Goal: Task Accomplishment & Management: Use online tool/utility

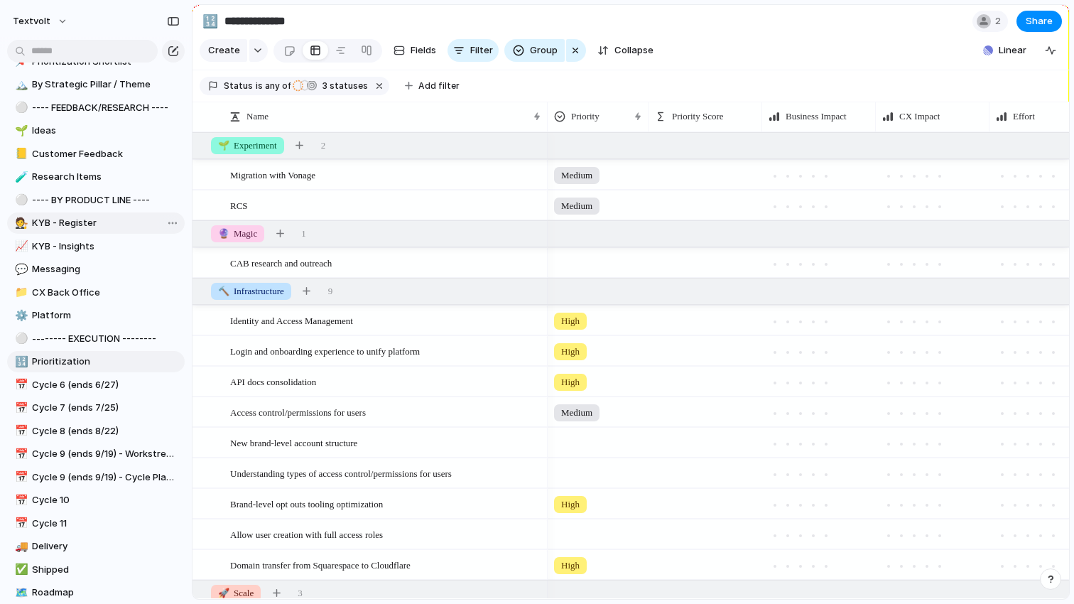
scroll to position [327, 0]
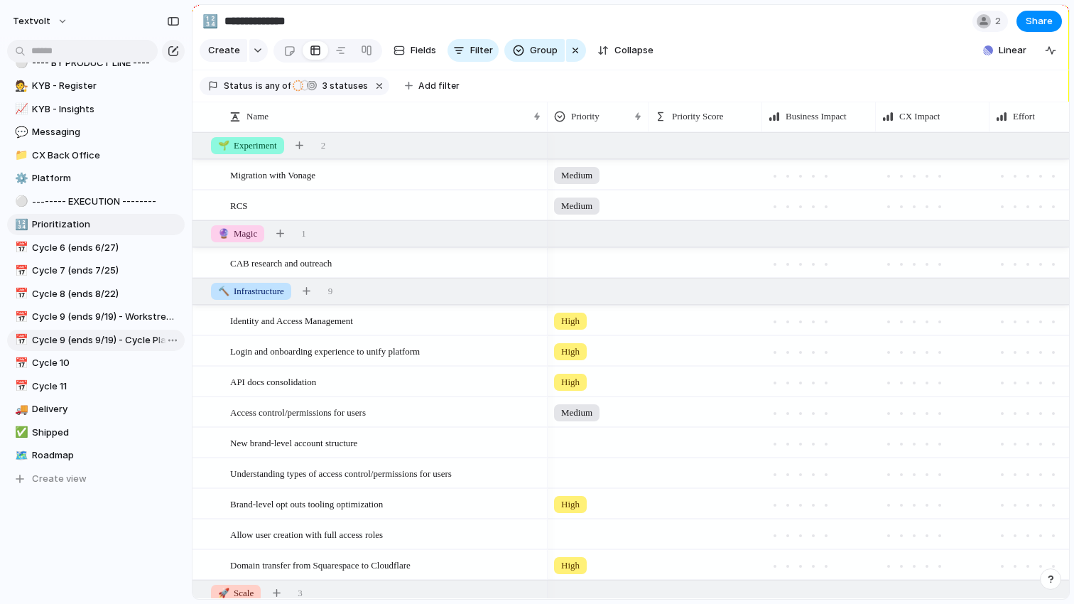
click at [116, 334] on span "Cycle 9 (ends 9/19) - Cycle Planning" at bounding box center [106, 340] width 148 height 14
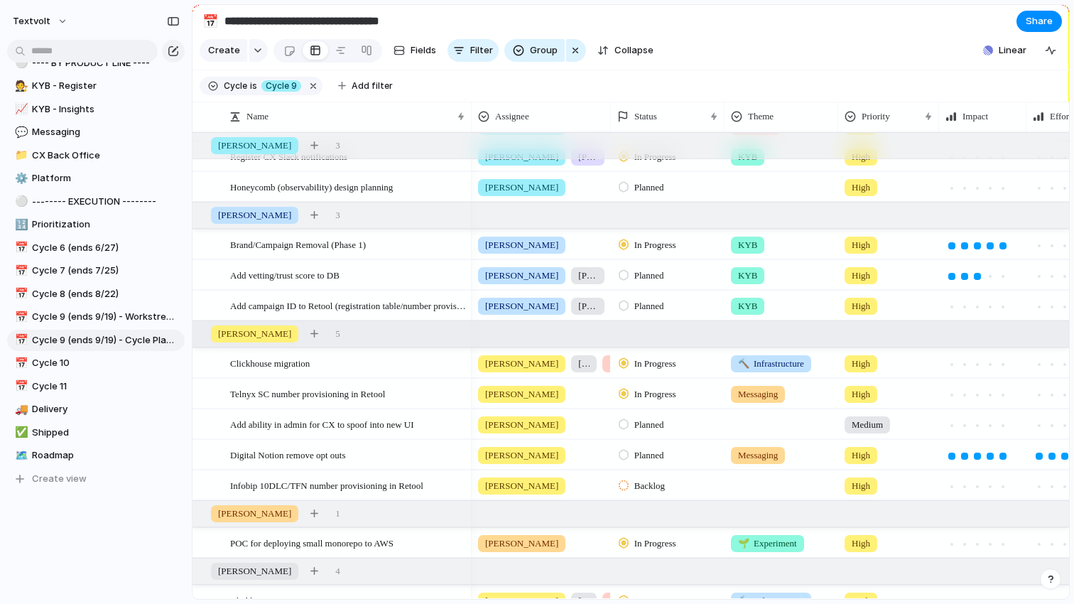
scroll to position [57, 0]
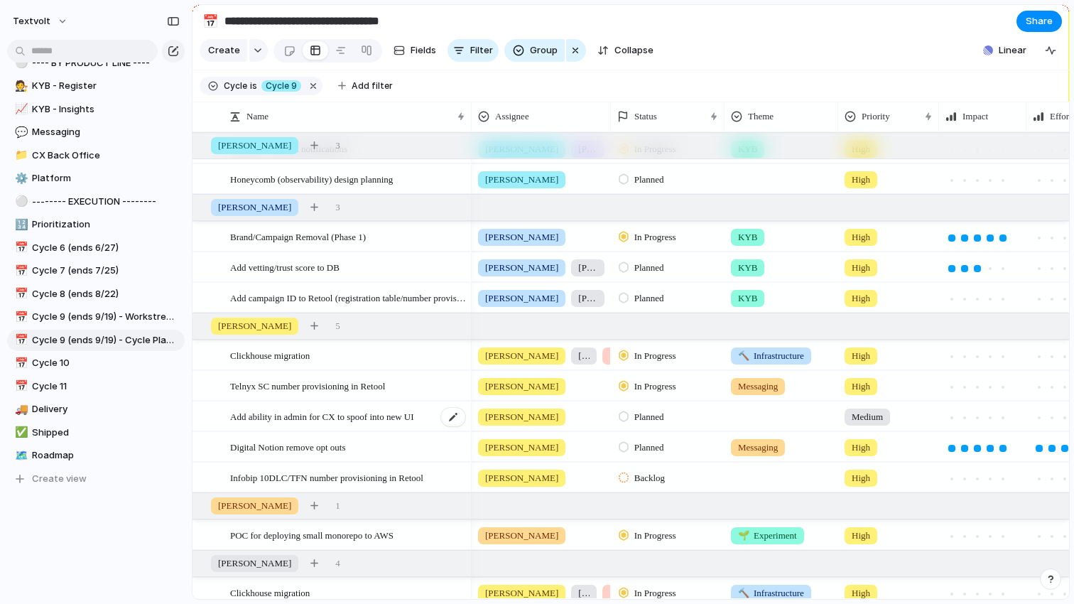
click at [355, 413] on span "Add ability in admin for CX to spoof into new UI" at bounding box center [322, 416] width 184 height 16
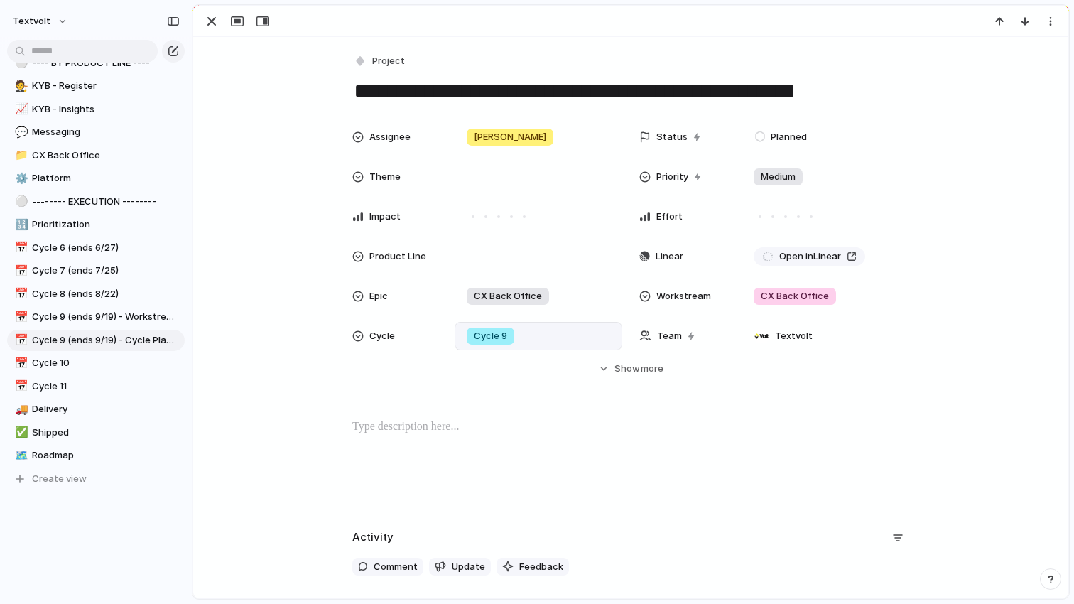
click at [511, 333] on div "Cycle 9" at bounding box center [491, 335] width 48 height 17
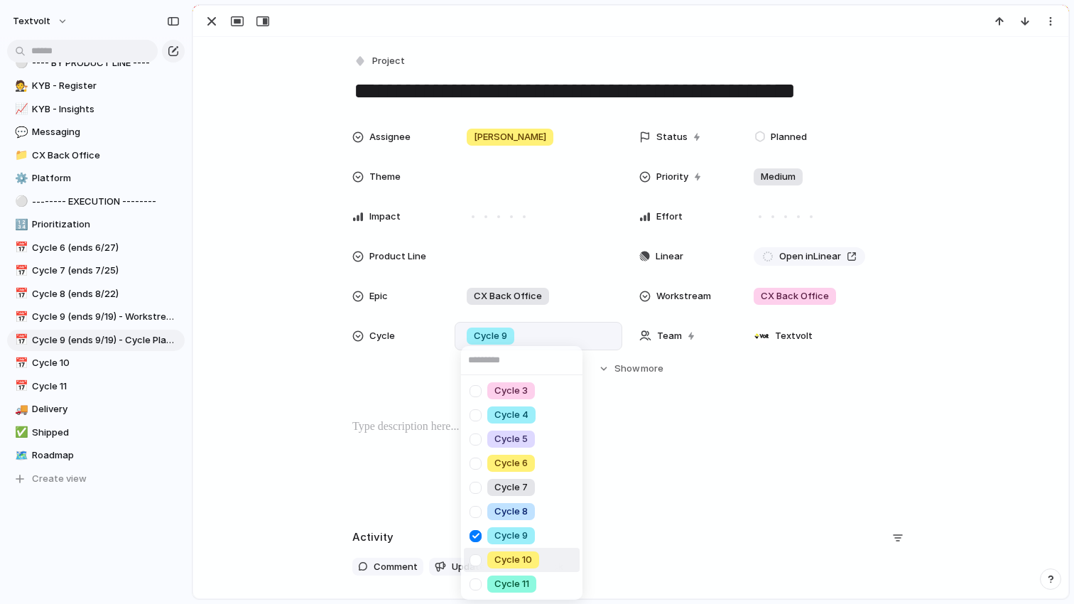
click at [477, 557] on div at bounding box center [475, 560] width 25 height 25
click at [477, 538] on div at bounding box center [475, 535] width 25 height 25
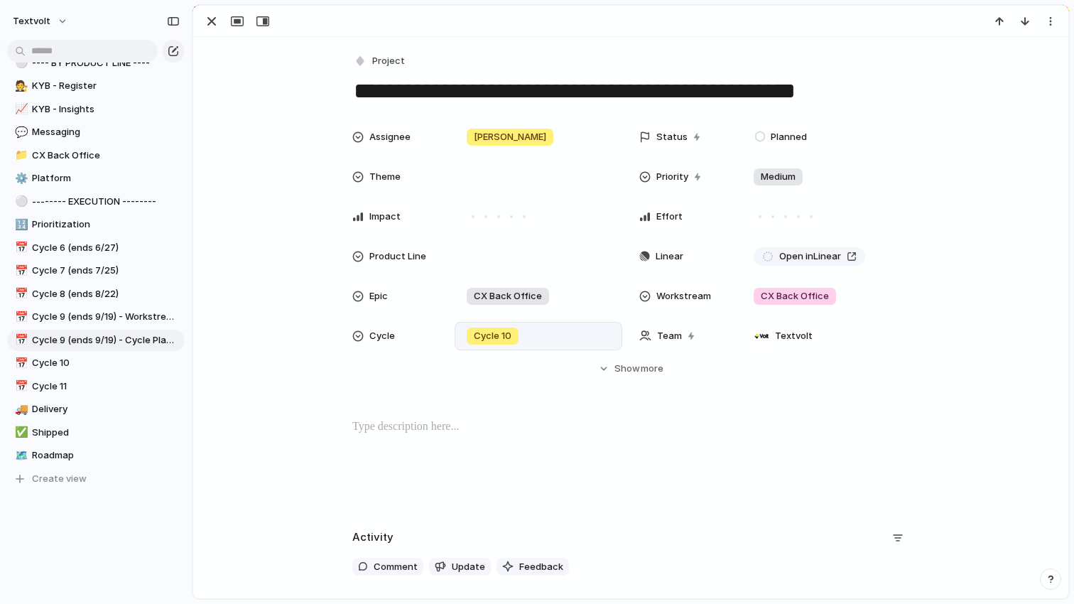
click at [224, 60] on div "Cycle 3 Cycle 4 Cycle 5 Cycle 6 Cycle 7 Cycle 8 Cycle 9 Cycle 10 Cycle 11" at bounding box center [537, 302] width 1074 height 604
click at [212, 25] on div "button" at bounding box center [211, 21] width 17 height 17
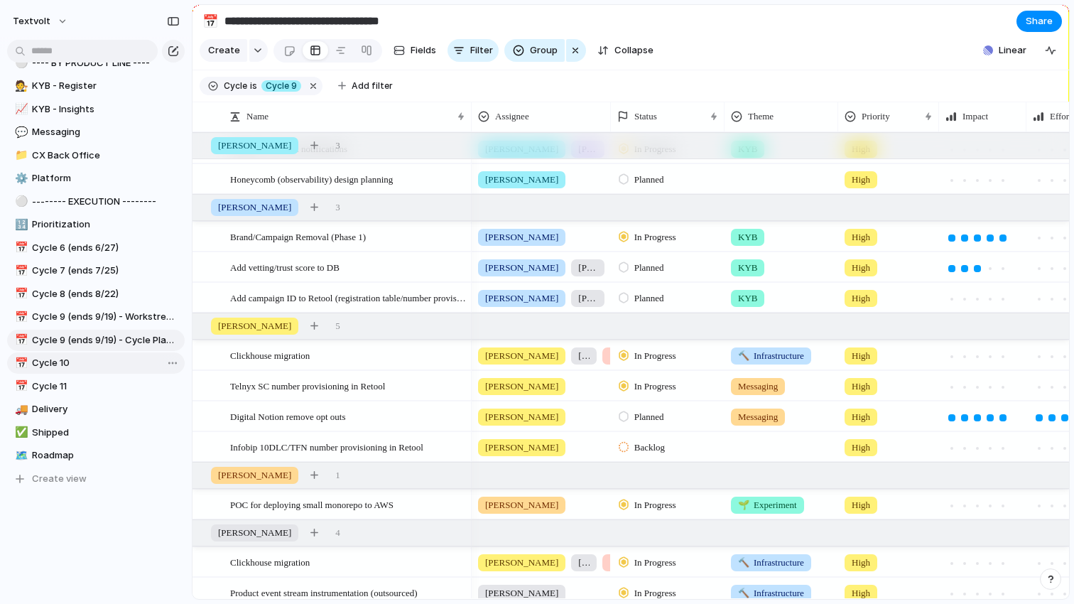
click at [90, 361] on span "Cycle 10" at bounding box center [106, 363] width 148 height 14
type input "********"
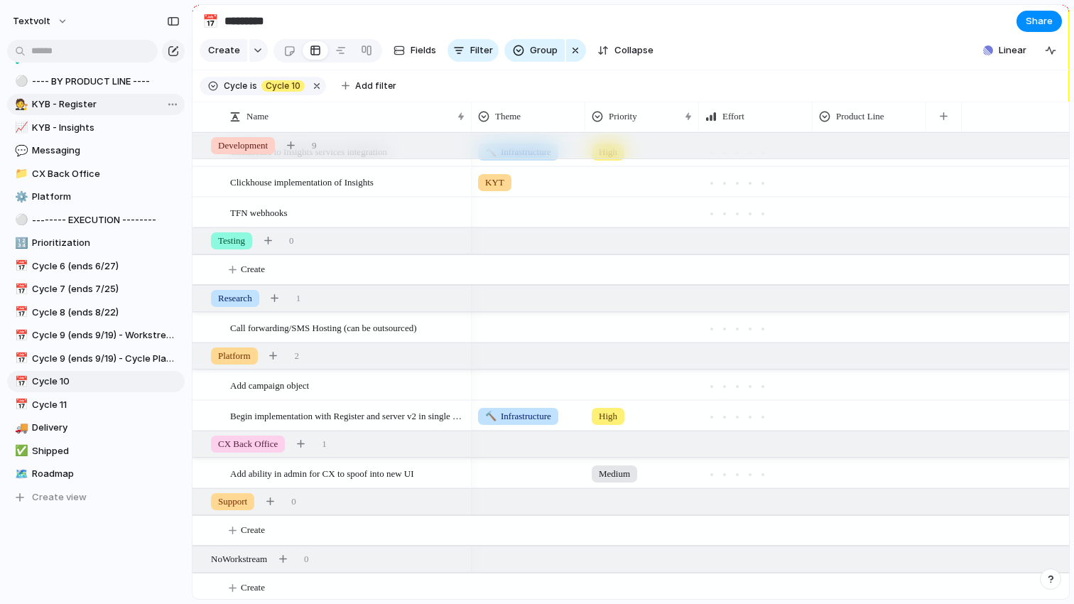
scroll to position [327, 0]
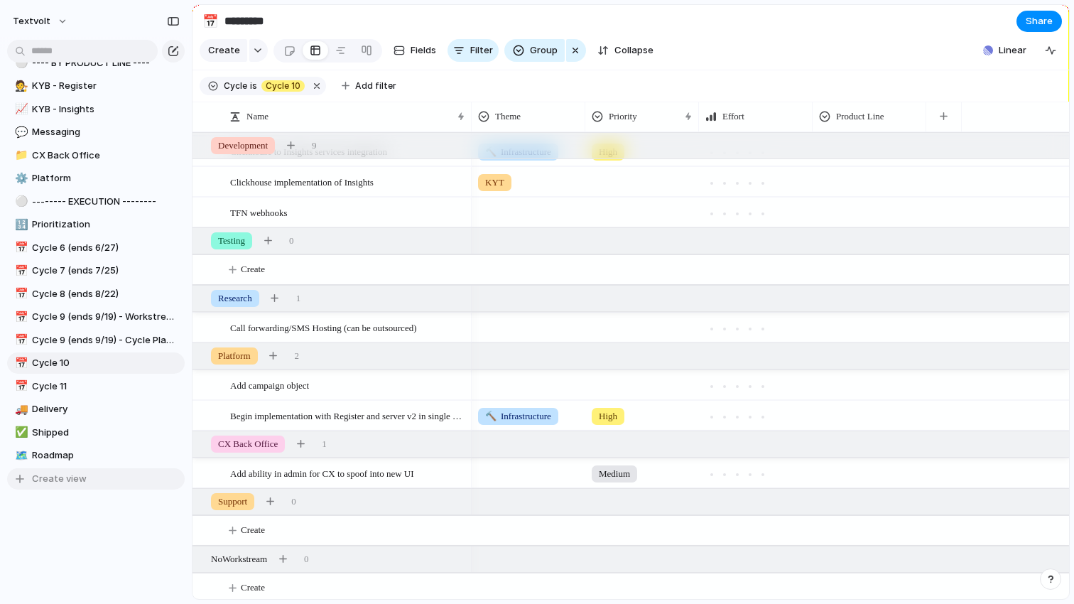
click at [57, 479] on span "Create view" at bounding box center [59, 479] width 55 height 14
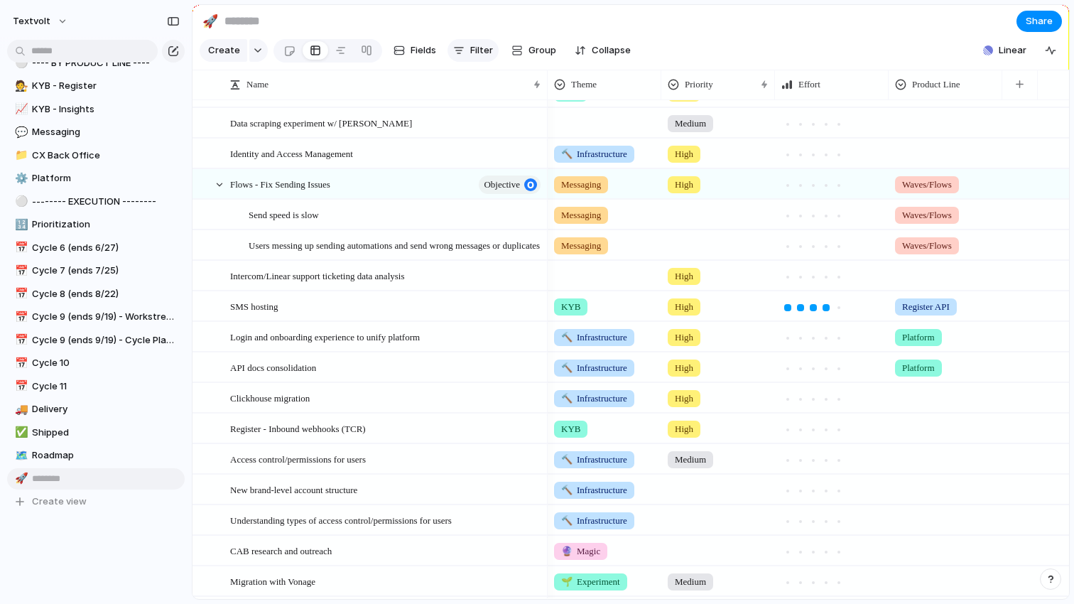
click at [472, 45] on span "Filter" at bounding box center [481, 50] width 23 height 14
type input "***"
click at [510, 100] on span "Assignee" at bounding box center [518, 95] width 41 height 14
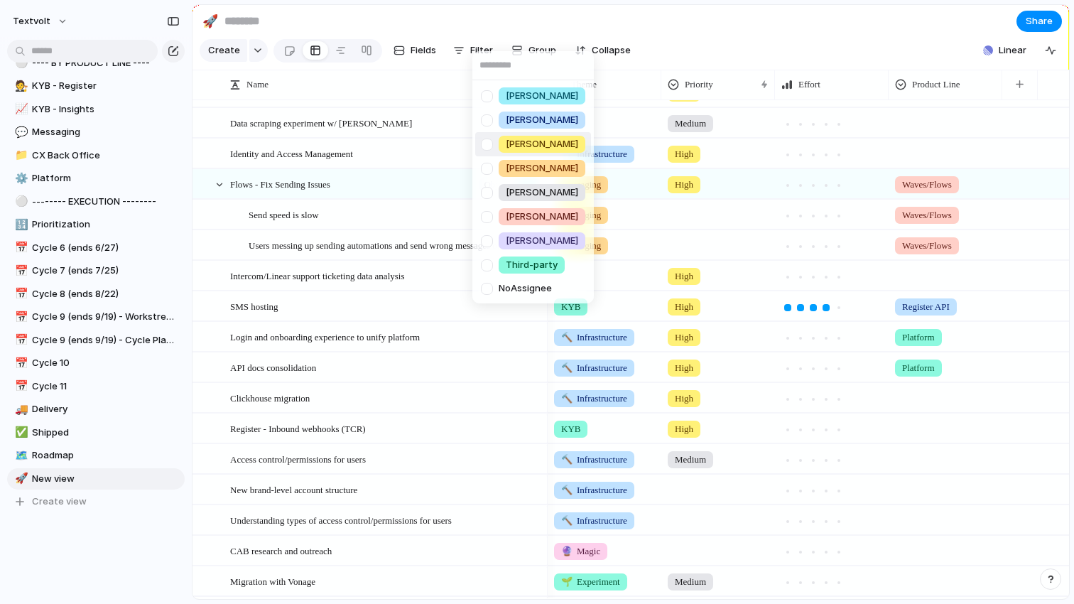
click at [489, 148] on div at bounding box center [486, 144] width 25 height 25
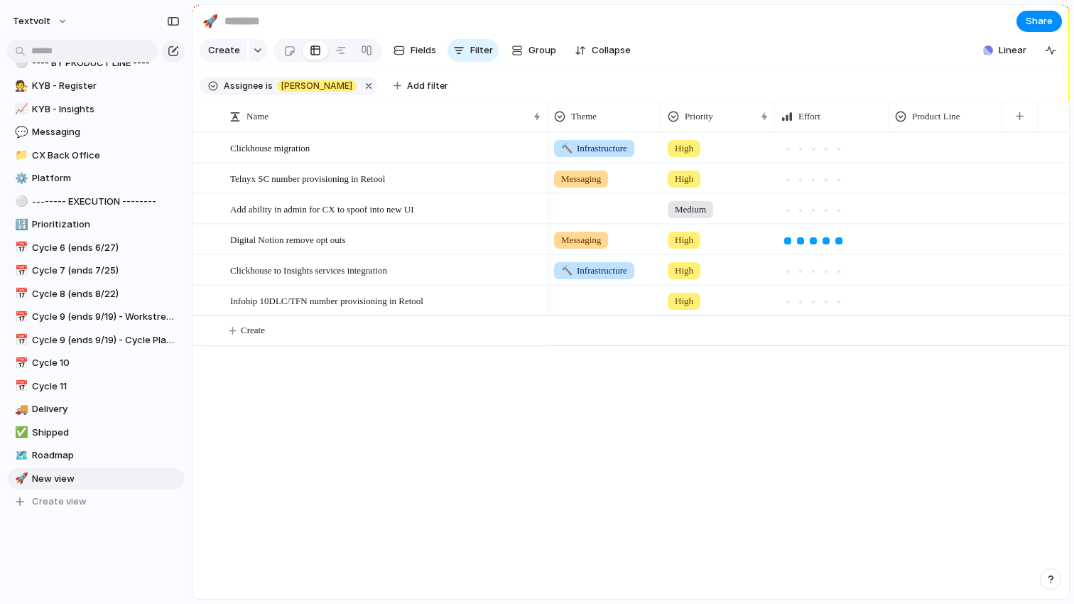
click at [396, 444] on div "Leo Kelly Mike Josh Andy Matt Melissa Third-party No Assignee" at bounding box center [537, 302] width 1074 height 604
click at [578, 209] on div at bounding box center [604, 206] width 112 height 23
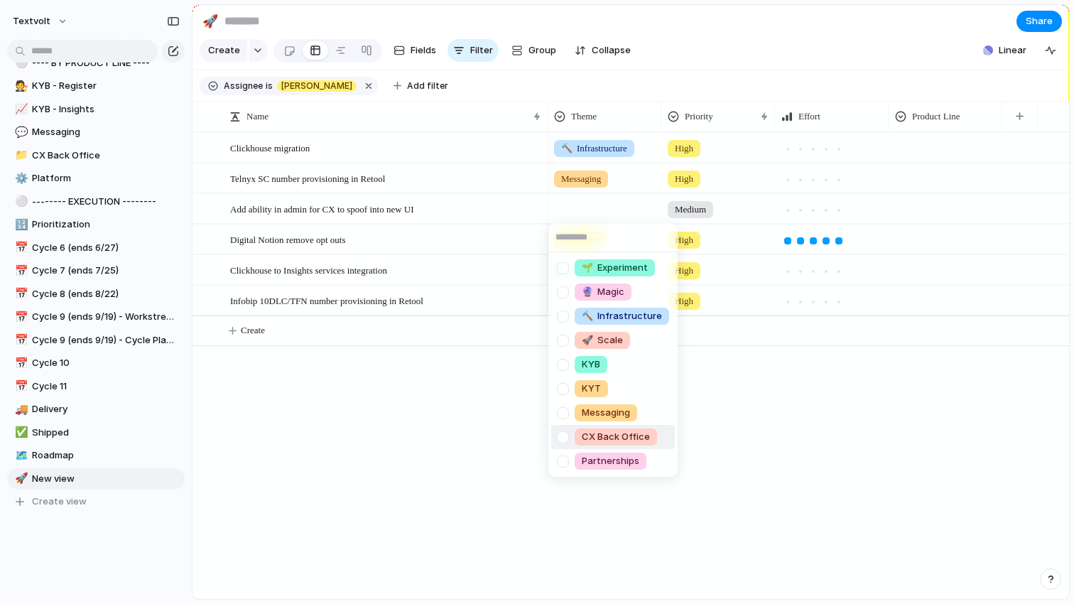
click at [563, 435] on div at bounding box center [562, 437] width 25 height 25
click at [473, 417] on div "🌱 Experiment 🔮 Magic 🔨 Infrastructure 🚀 Scale KYB KYT Messaging CX Back Office …" at bounding box center [537, 302] width 1074 height 604
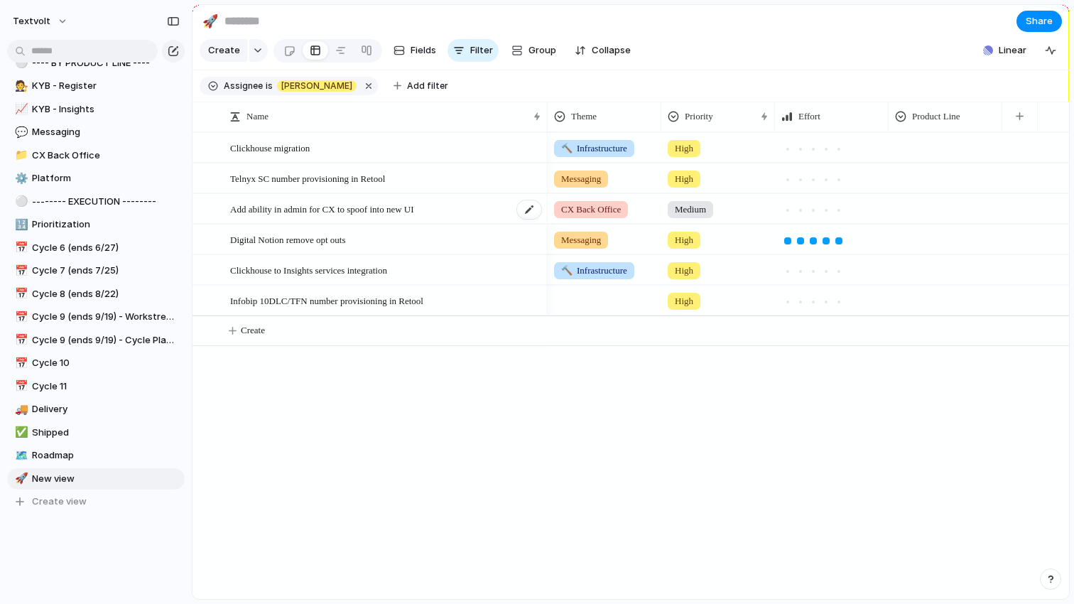
click at [448, 210] on div "Add ability in admin for CX to spoof into new UI" at bounding box center [386, 209] width 312 height 29
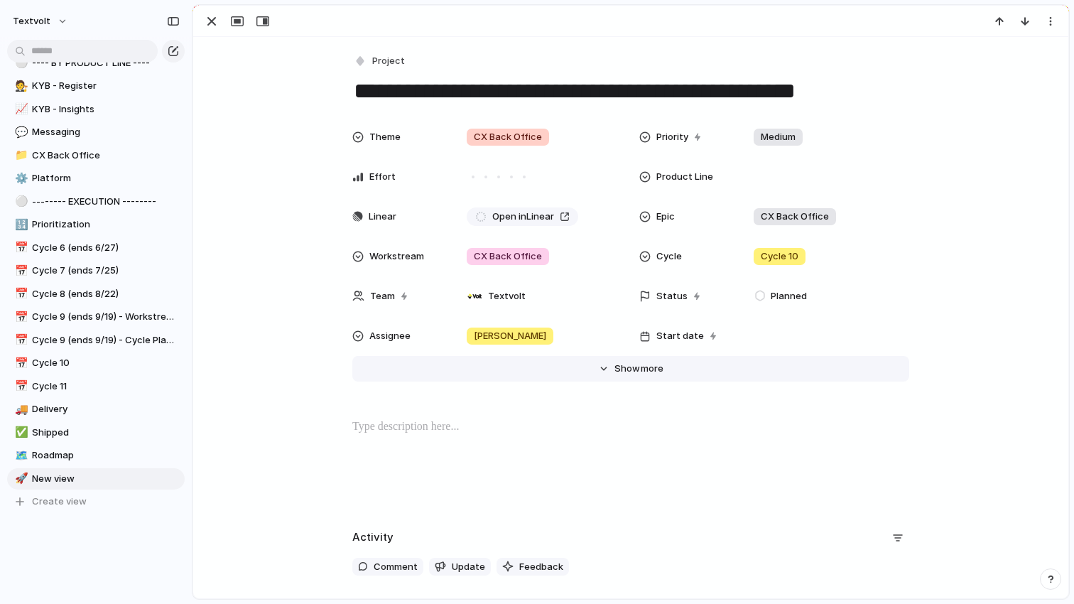
click at [643, 373] on span "more" at bounding box center [652, 368] width 23 height 14
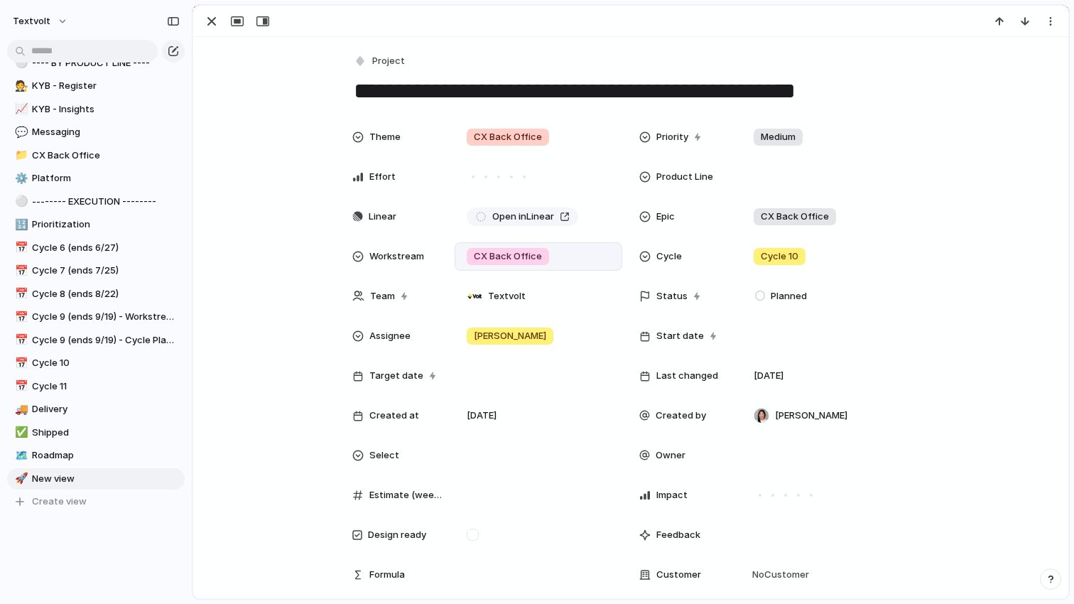
click at [531, 265] on div "CX Back Office" at bounding box center [539, 256] width 168 height 28
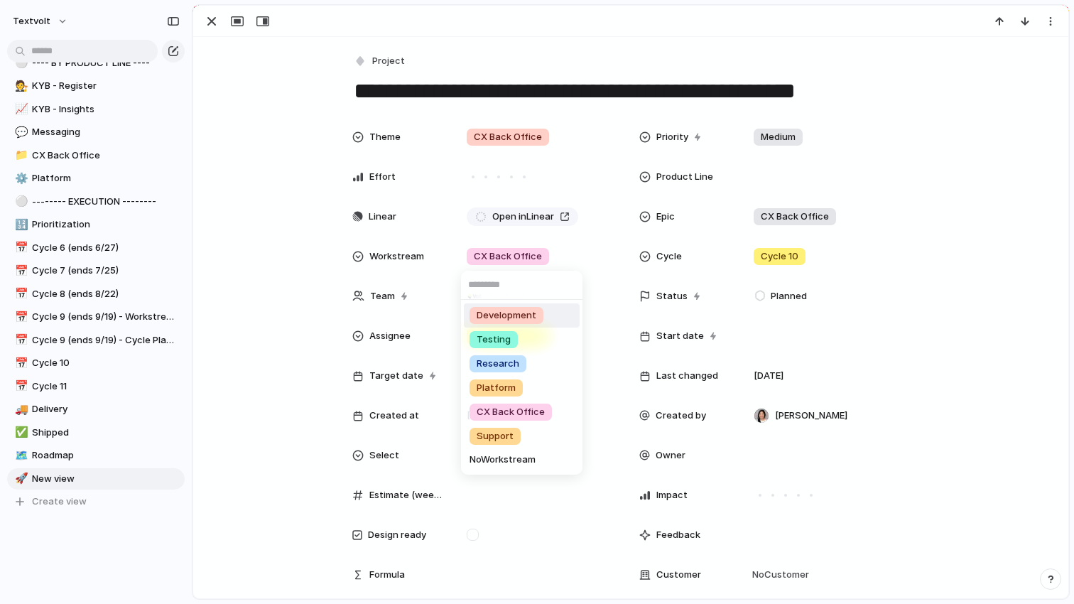
click at [509, 315] on span "Development" at bounding box center [507, 315] width 60 height 14
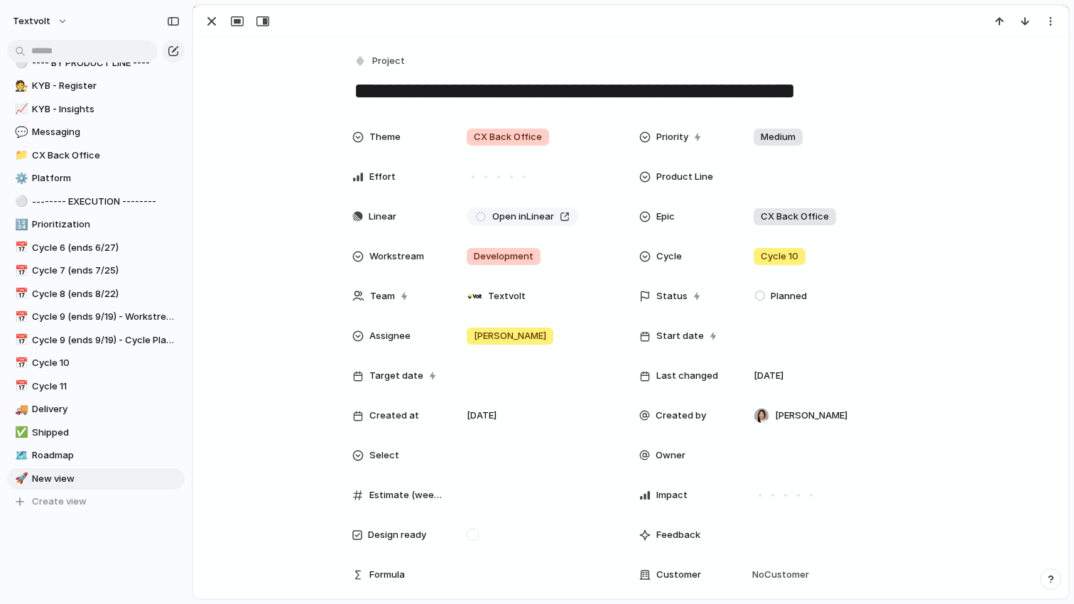
click at [283, 309] on div "Theme CX Back Office Priority Medium Effort Product Line Linear Open in Linear …" at bounding box center [630, 428] width 841 height 611
click at [211, 27] on div "button" at bounding box center [211, 21] width 17 height 17
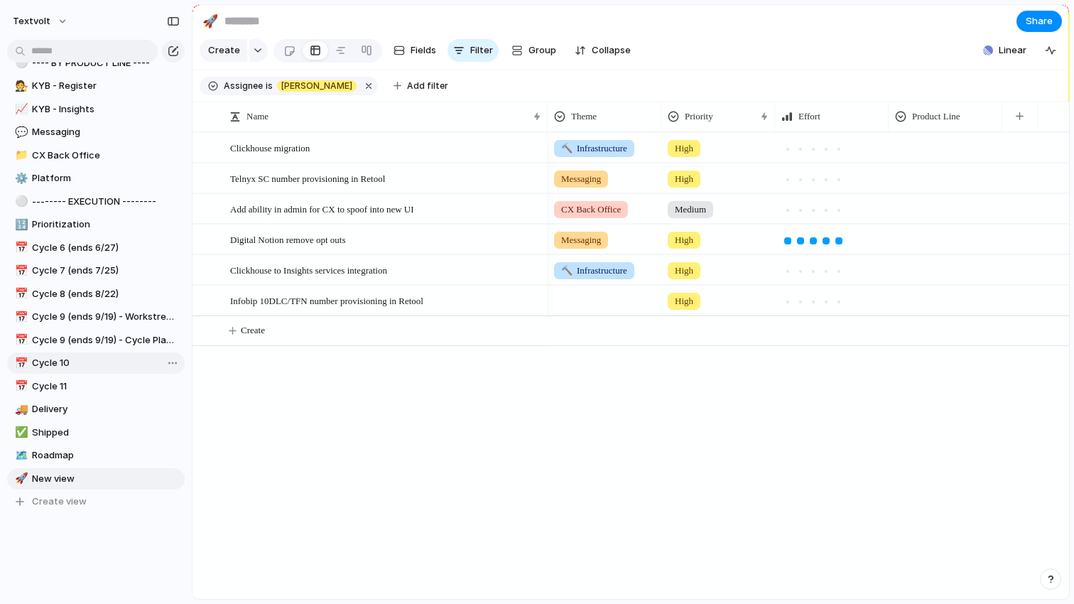
click at [118, 360] on span "Cycle 10" at bounding box center [106, 363] width 148 height 14
type input "********"
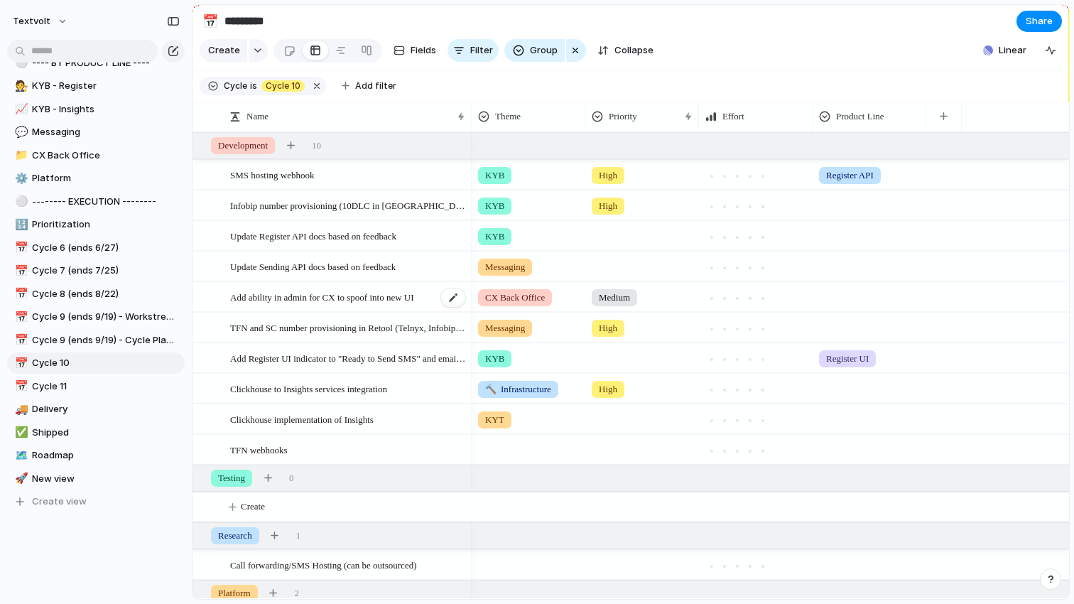
click at [322, 298] on span "Add ability in admin for CX to spoof into new UI" at bounding box center [322, 296] width 184 height 16
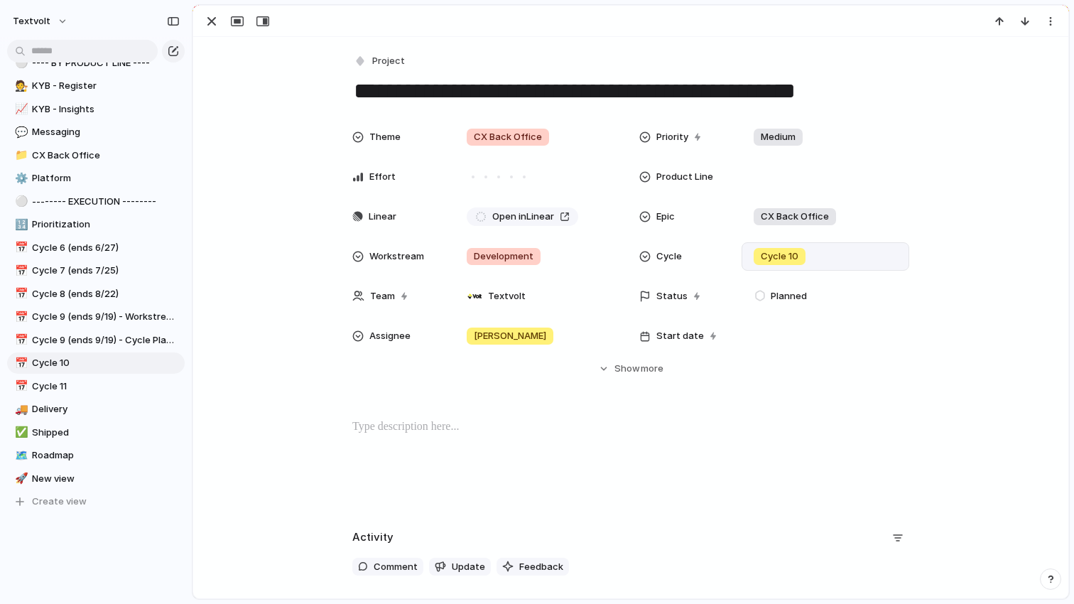
click at [795, 260] on span "Cycle 10" at bounding box center [780, 256] width 38 height 14
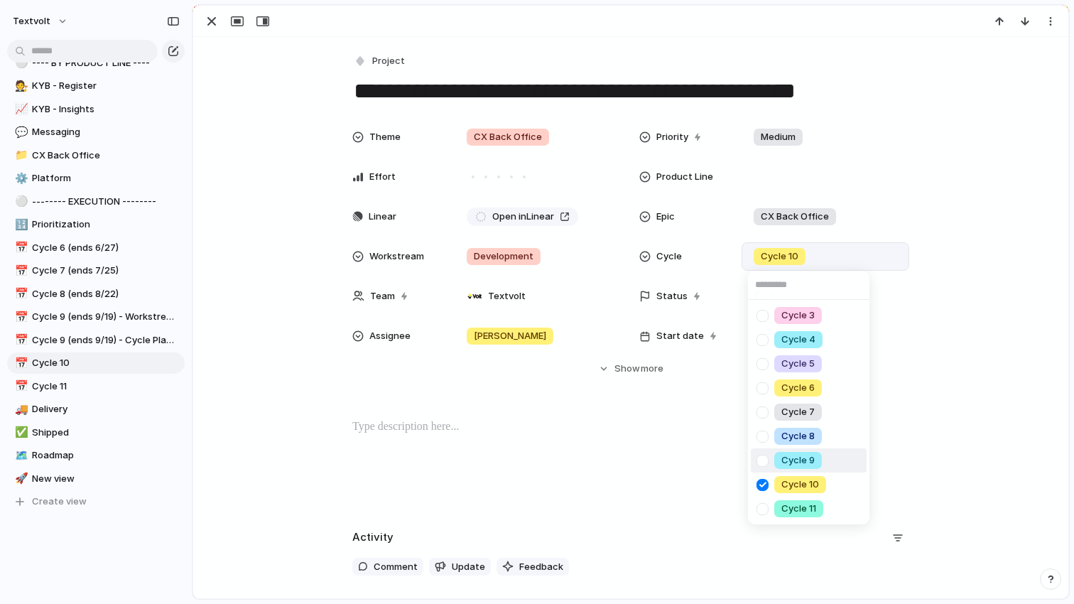
click at [764, 462] on div at bounding box center [762, 460] width 25 height 25
click at [763, 482] on div at bounding box center [762, 484] width 25 height 25
click at [276, 411] on div "Cycle 3 Cycle 4 Cycle 5 Cycle 6 Cycle 7 Cycle 8 Cycle 9 Cycle 10 Cycle 11" at bounding box center [537, 302] width 1074 height 604
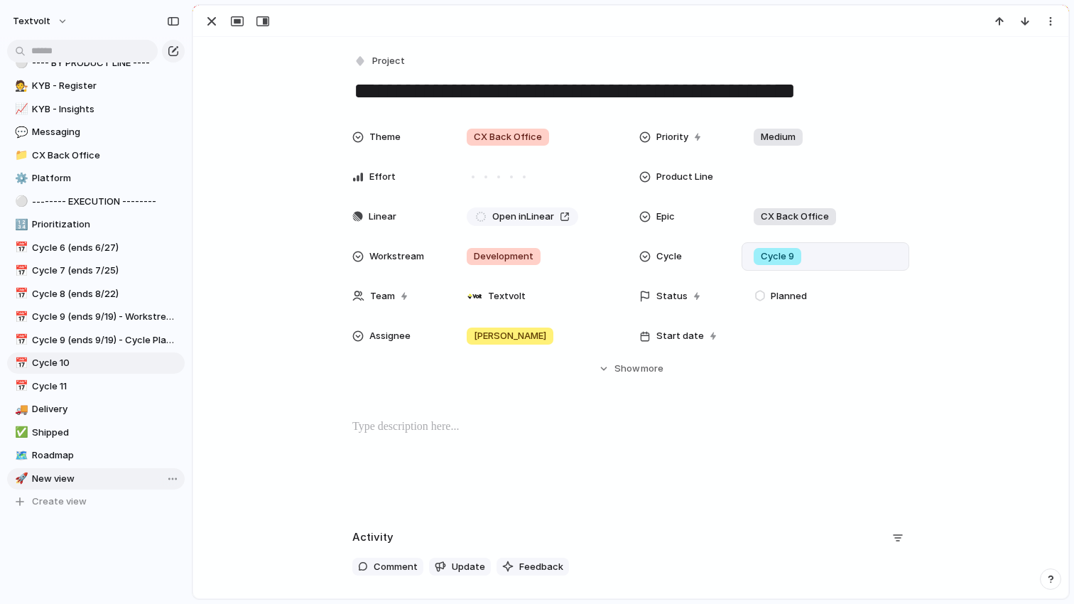
click at [113, 475] on span "New view" at bounding box center [106, 479] width 148 height 14
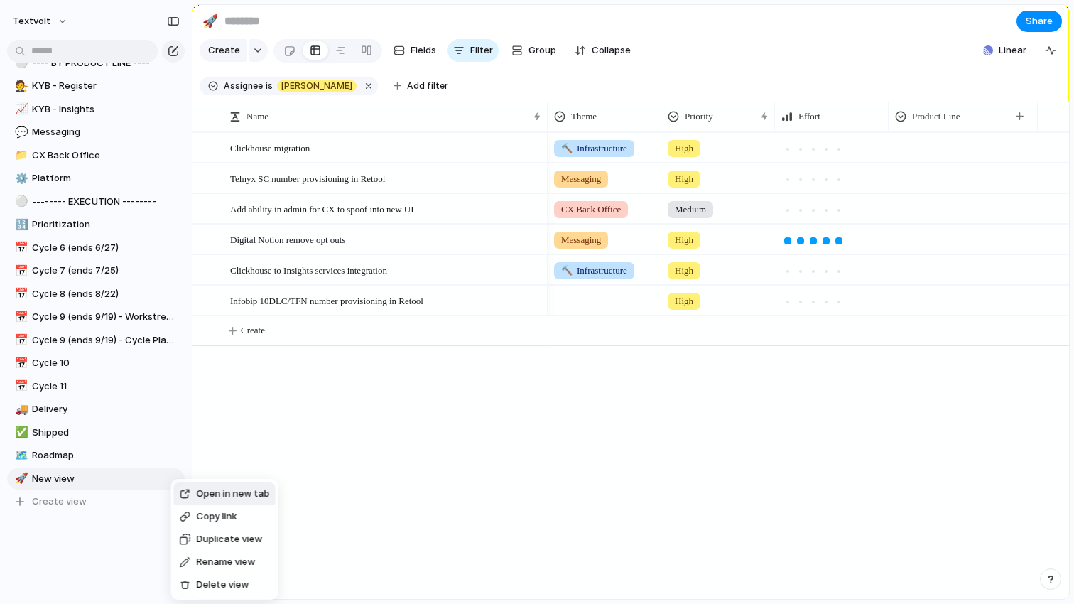
click at [200, 587] on span "Delete view" at bounding box center [223, 584] width 53 height 14
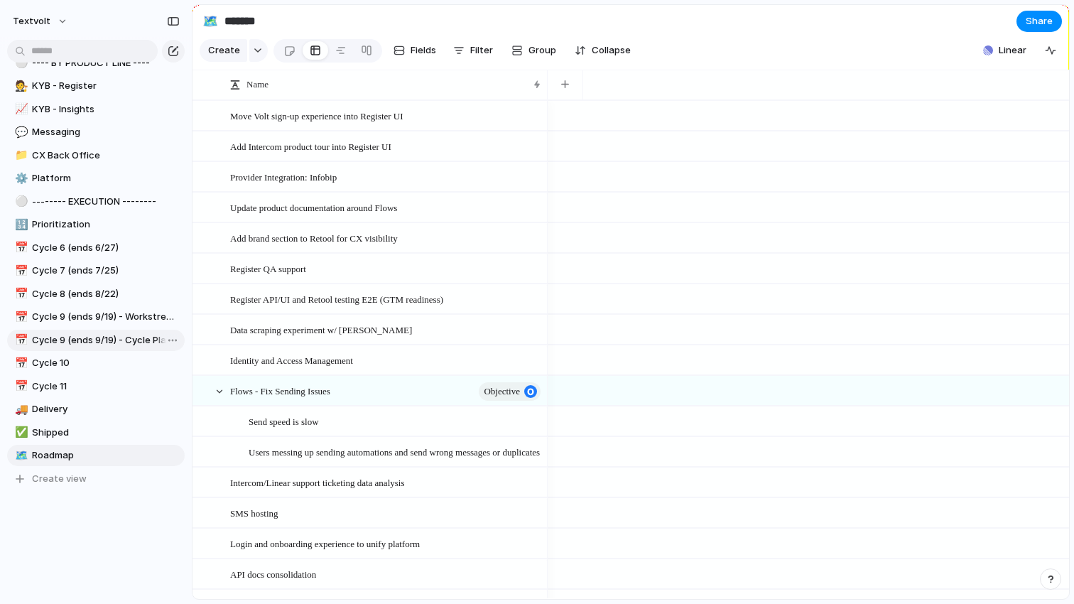
click at [143, 338] on span "Cycle 9 (ends 9/19) - Cycle Planning" at bounding box center [106, 340] width 148 height 14
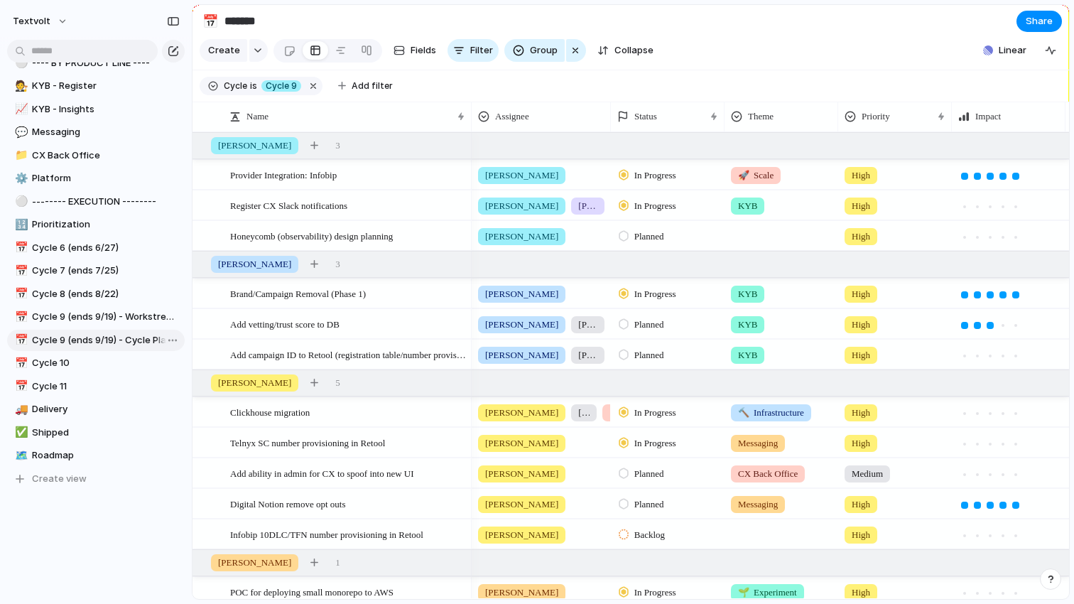
type input "**********"
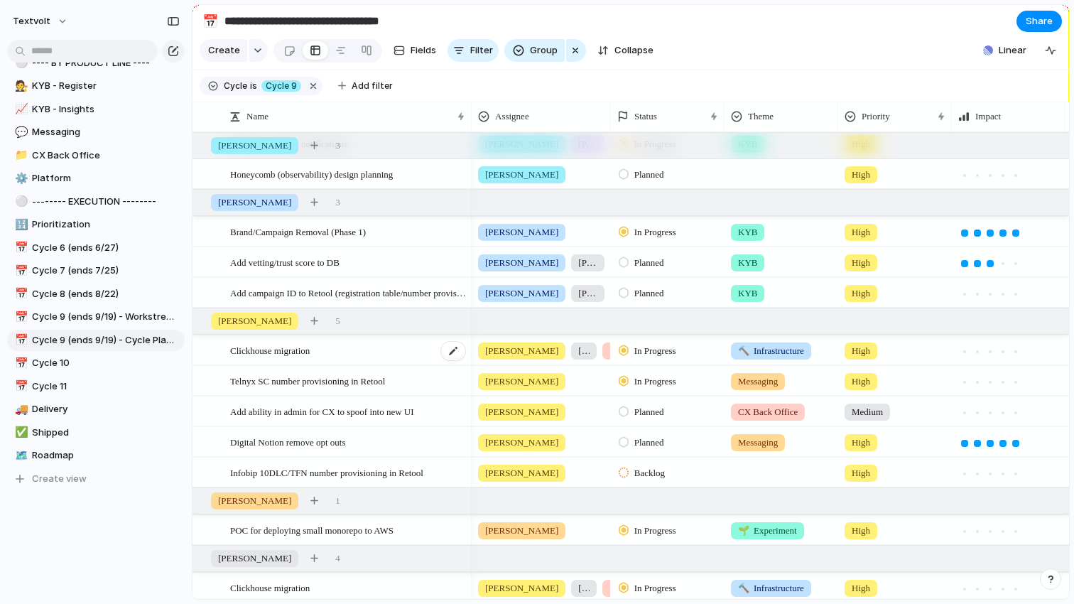
scroll to position [64, 0]
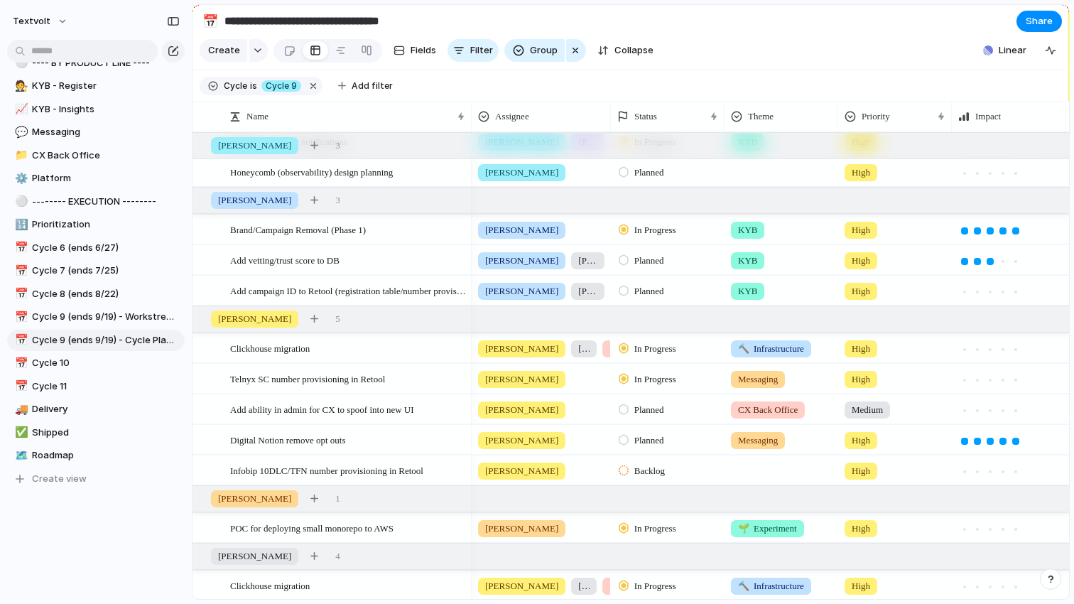
click at [659, 444] on span "Planned" at bounding box center [649, 440] width 30 height 14
click at [727, 67] on div "Backlog Planned In Progress Completed Canceled" at bounding box center [537, 302] width 1074 height 604
click at [410, 467] on span "Infobip 10DLC/TFN number provisioning in Retool" at bounding box center [326, 470] width 193 height 16
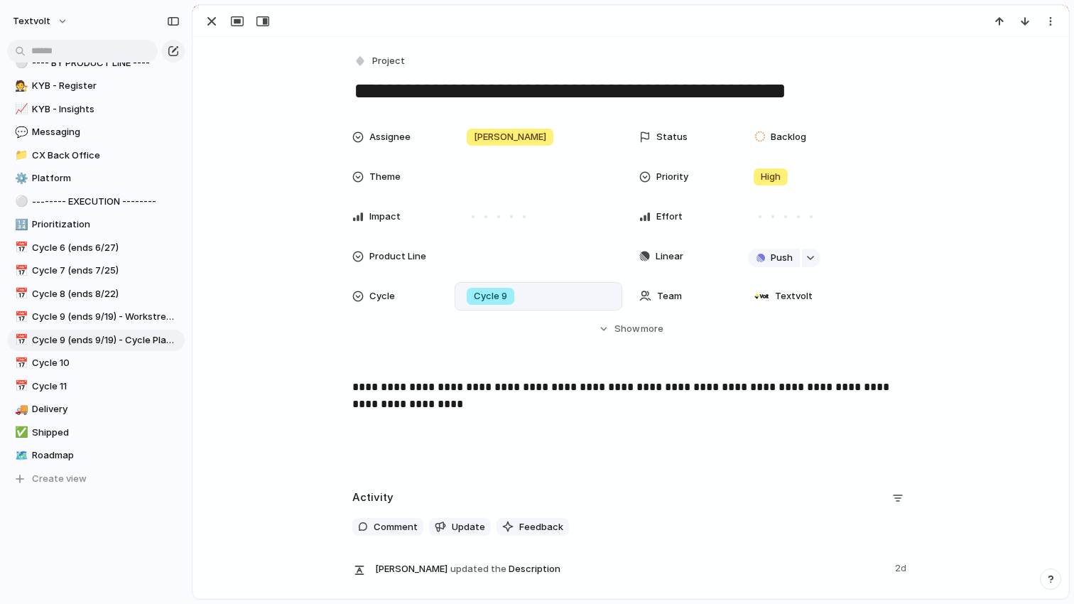
click at [518, 293] on div "Cycle 9" at bounding box center [490, 296] width 59 height 17
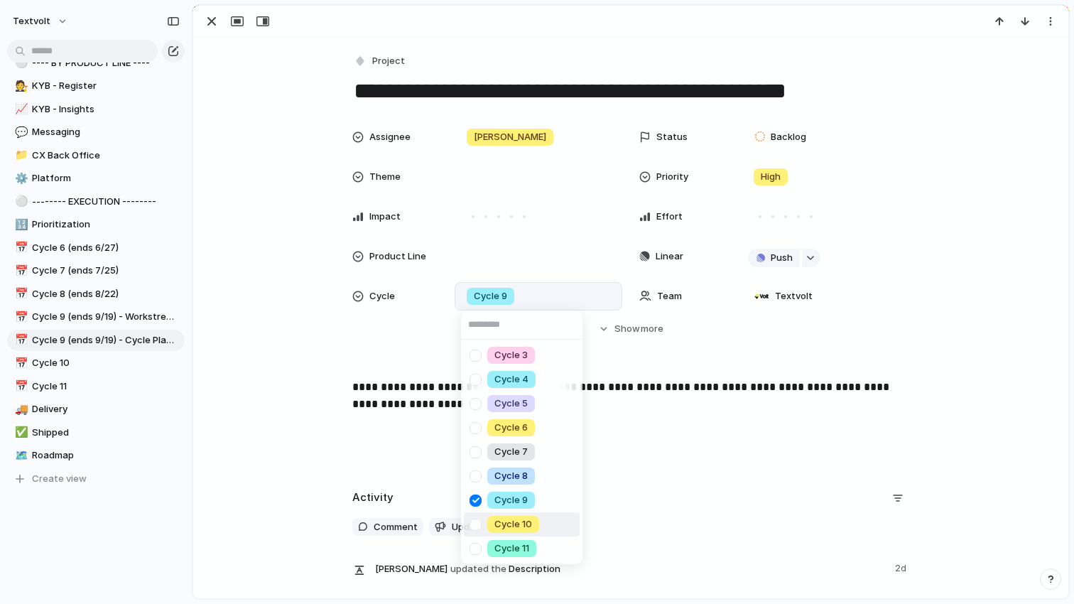
click at [474, 523] on div at bounding box center [475, 524] width 25 height 25
click at [477, 503] on div at bounding box center [475, 500] width 25 height 25
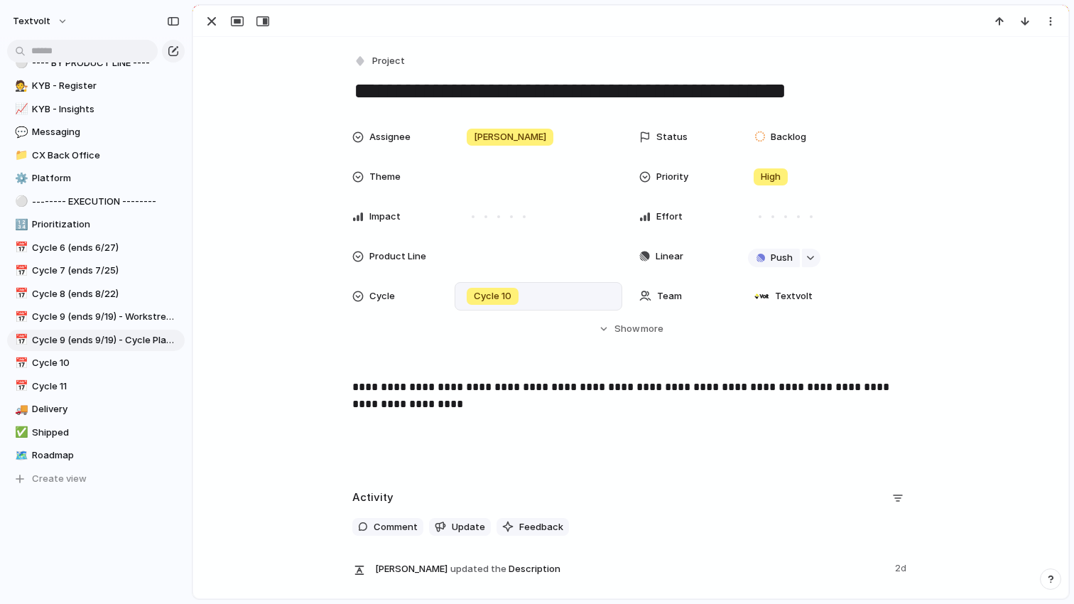
click at [645, 325] on div "Cycle 3 Cycle 4 Cycle 5 Cycle 6 Cycle 7 Cycle 8 Cycle 9 Cycle 10 Cycle 11" at bounding box center [537, 302] width 1074 height 604
click at [641, 334] on span "more" at bounding box center [652, 329] width 23 height 14
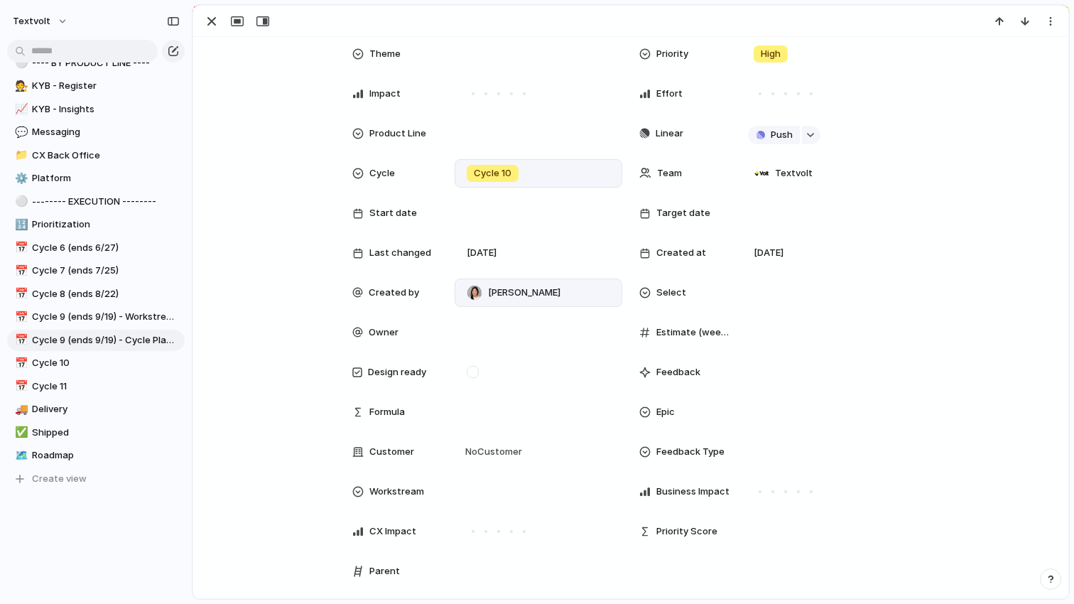
scroll to position [124, 0]
click at [534, 486] on div at bounding box center [538, 491] width 155 height 16
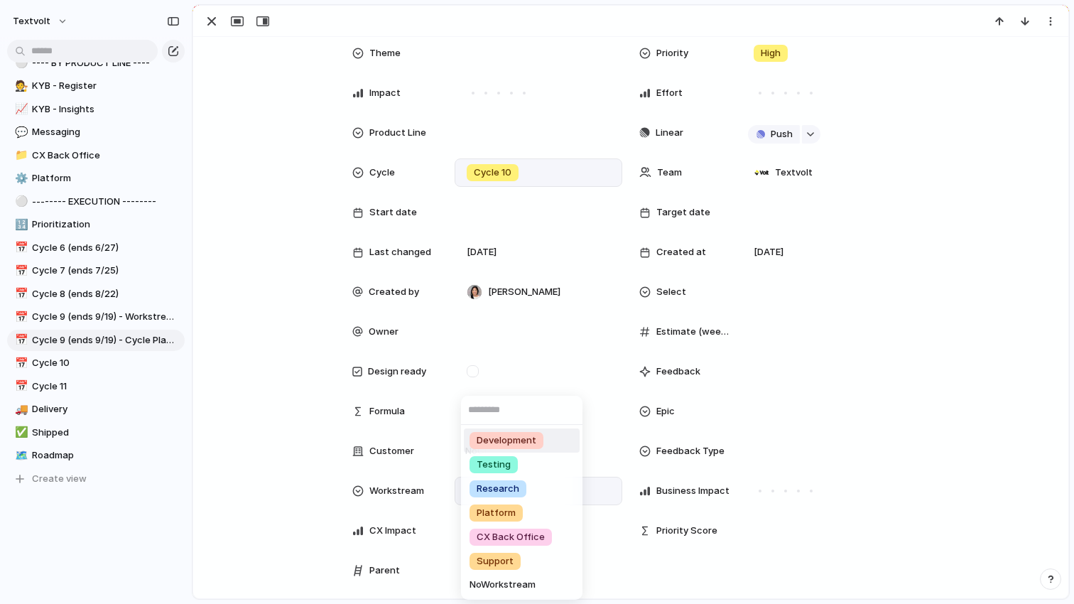
click at [521, 449] on li "Development" at bounding box center [522, 440] width 116 height 24
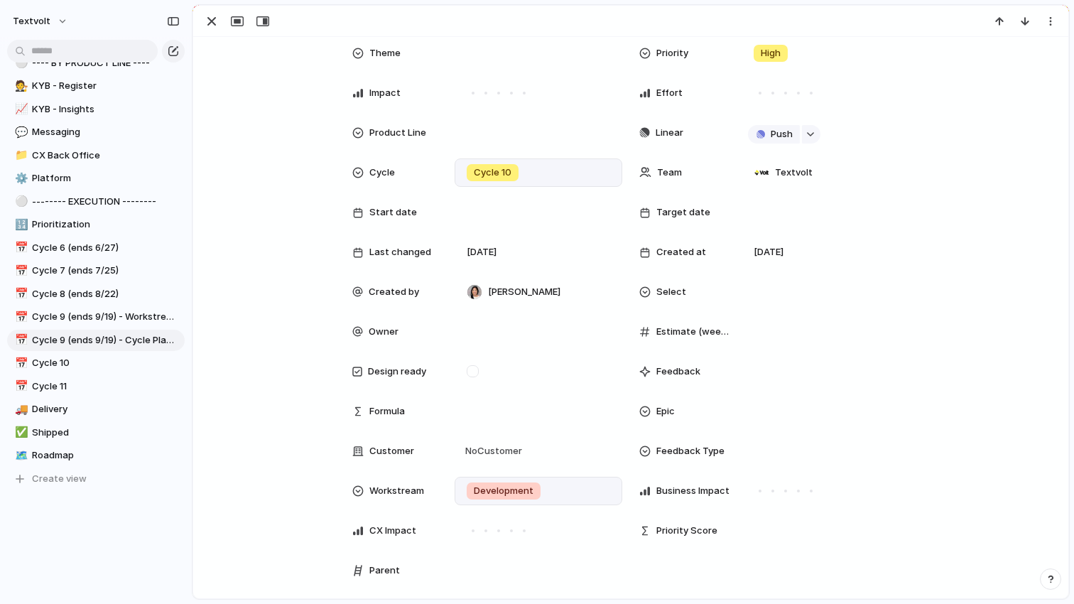
click at [273, 428] on div "Assignee Mike Status Backlog Theme Priority High Impact Effort Product Line Lin…" at bounding box center [630, 304] width 841 height 611
click at [121, 337] on span "Cycle 9 (ends 9/19) - Cycle Planning" at bounding box center [106, 340] width 148 height 14
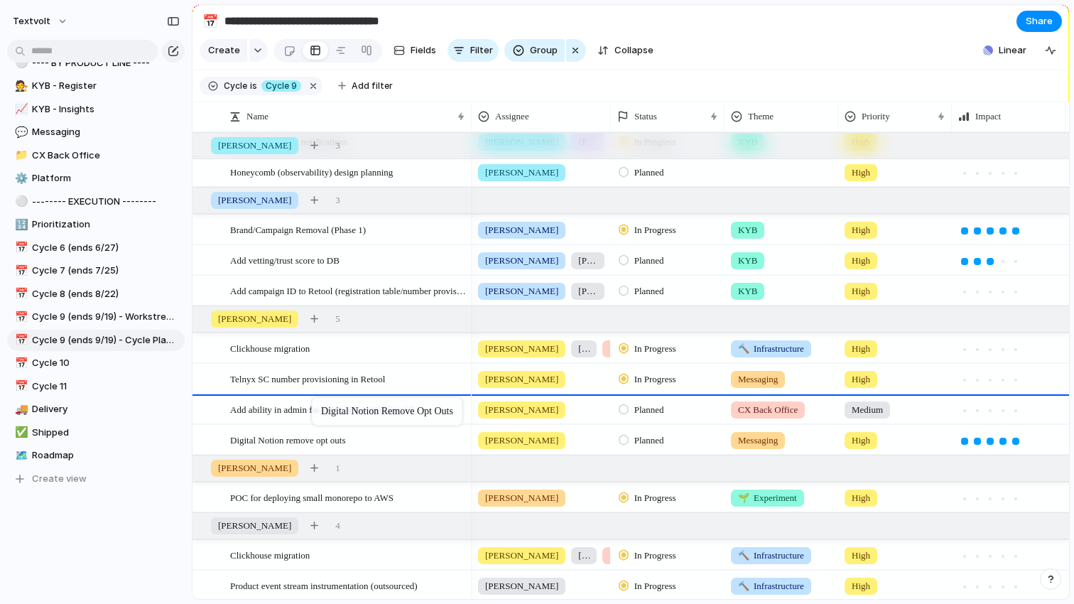
drag, startPoint x: 319, startPoint y: 437, endPoint x: 319, endPoint y: 400, distance: 36.9
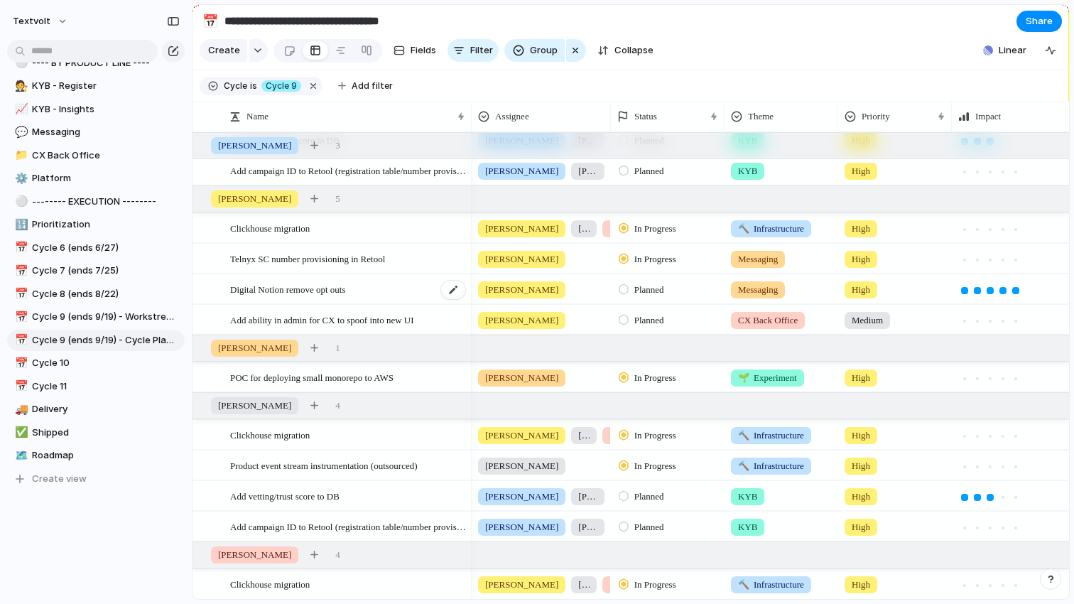
scroll to position [196, 0]
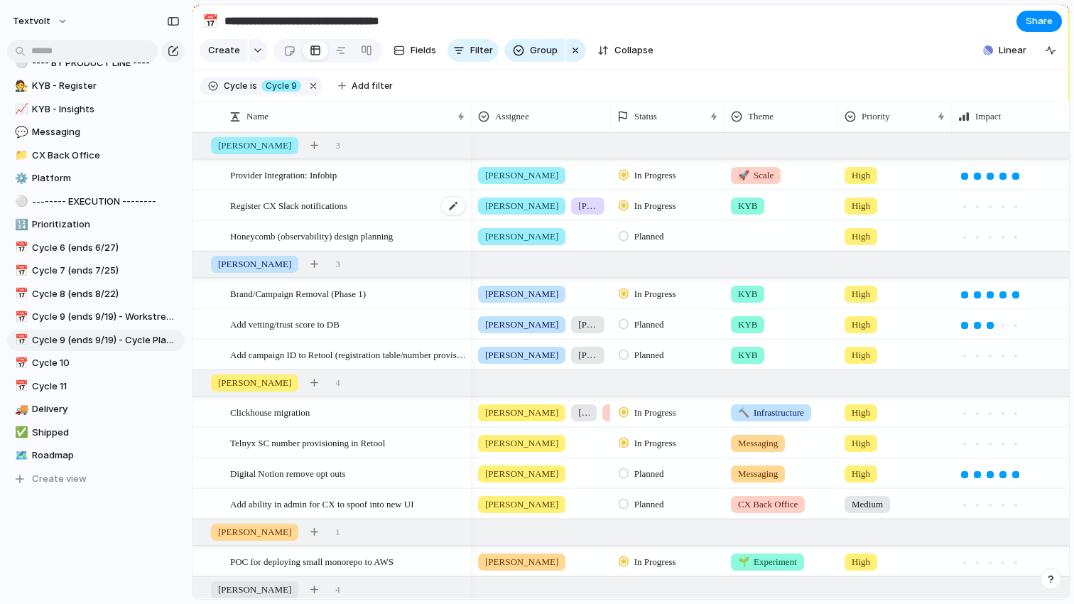
click at [341, 210] on span "Register CX Slack notifications" at bounding box center [288, 205] width 117 height 16
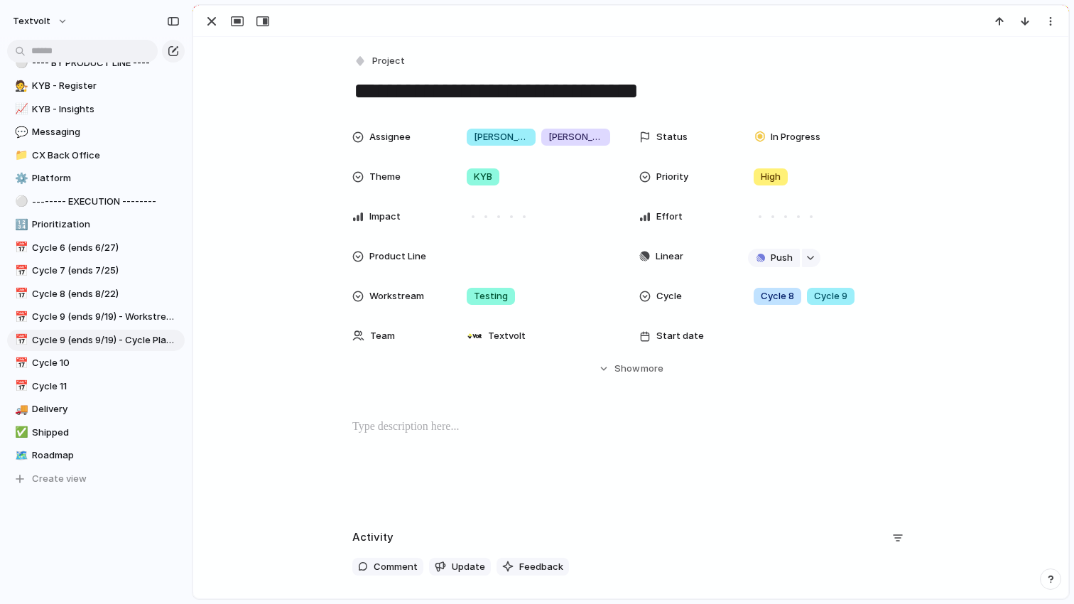
click at [341, 210] on div "Assignee Leo Melissa Status In Progress Theme KYB Priority High Impact Effort P…" at bounding box center [630, 249] width 841 height 253
click at [683, 95] on textarea "**********" at bounding box center [630, 91] width 557 height 30
type textarea "**********"
click at [273, 107] on div "**********" at bounding box center [630, 402] width 875 height 731
click at [211, 21] on div "button" at bounding box center [211, 21] width 17 height 17
